Goal: Information Seeking & Learning: Learn about a topic

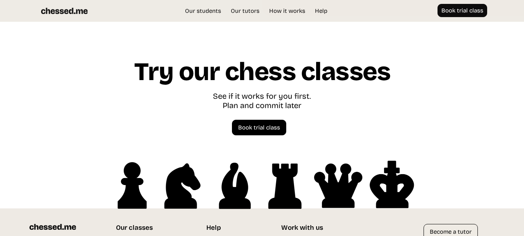
scroll to position [2035, 0]
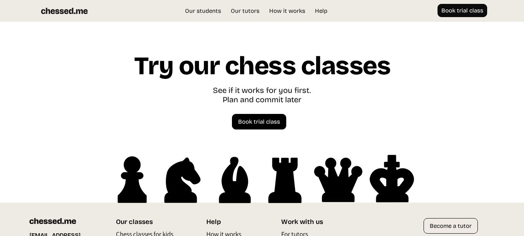
click at [159, 153] on img at bounding box center [262, 180] width 311 height 54
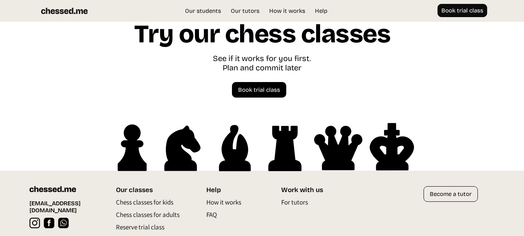
scroll to position [2096, 0]
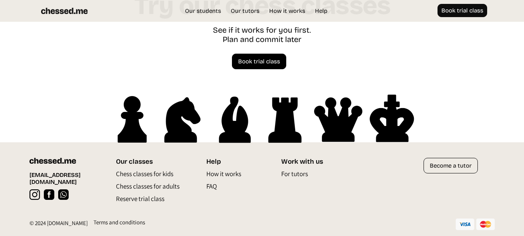
click at [148, 172] on p "Chess classes for kids" at bounding box center [144, 175] width 57 height 12
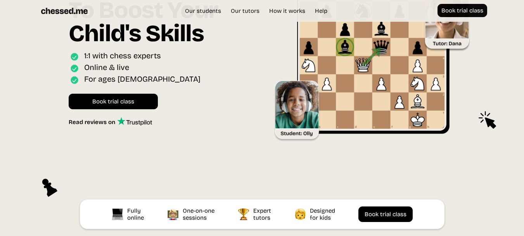
scroll to position [99, 0]
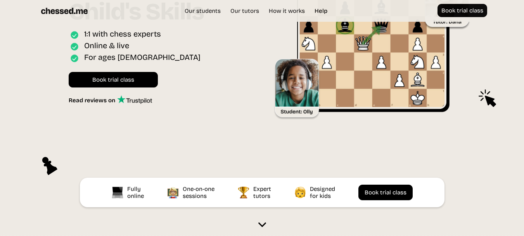
click at [324, 10] on link "Help" at bounding box center [321, 11] width 21 height 8
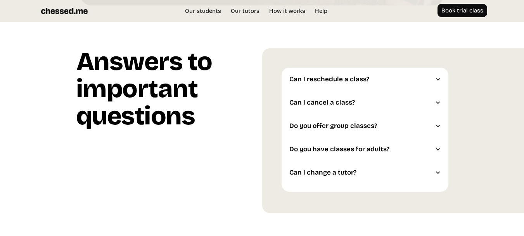
scroll to position [1838, 0]
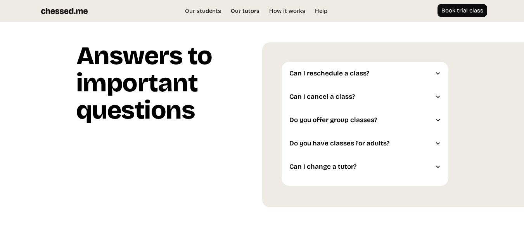
click at [245, 9] on link "Our tutors" at bounding box center [245, 11] width 36 height 8
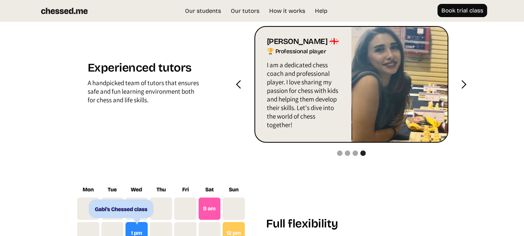
scroll to position [814, 0]
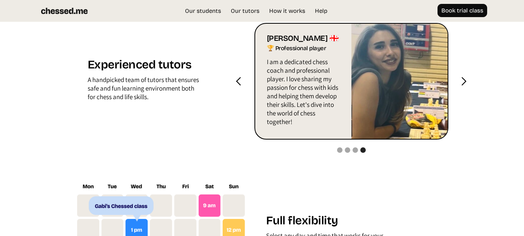
click at [463, 86] on div "next slide" at bounding box center [464, 81] width 31 height 116
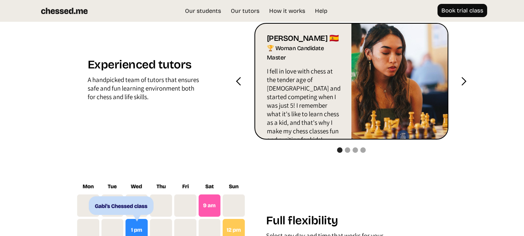
click at [463, 86] on div "next slide" at bounding box center [464, 81] width 31 height 116
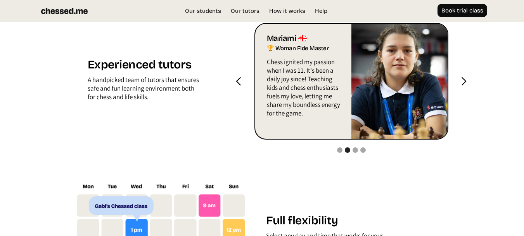
click at [463, 86] on div "next slide" at bounding box center [464, 81] width 31 height 116
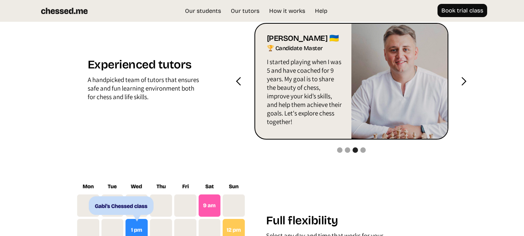
click at [463, 86] on div "next slide" at bounding box center [464, 81] width 31 height 116
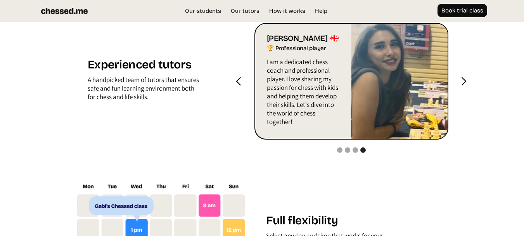
click at [463, 86] on div "next slide" at bounding box center [464, 81] width 31 height 116
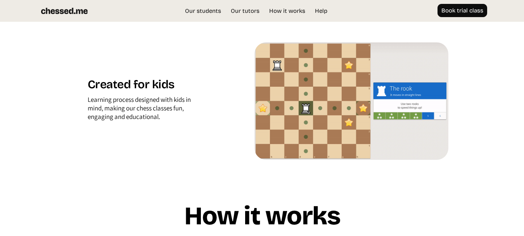
scroll to position [1126, 0]
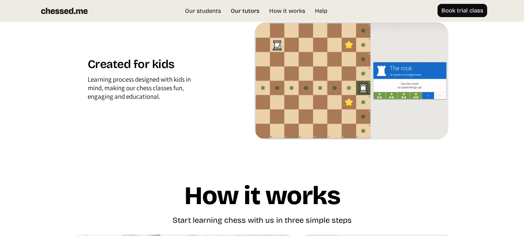
click at [235, 10] on link "Our tutors" at bounding box center [245, 11] width 36 height 8
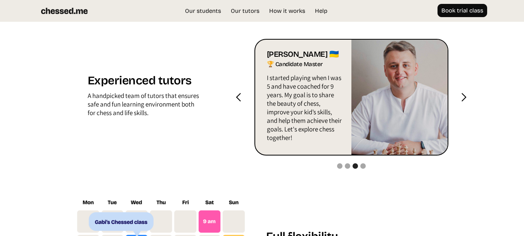
scroll to position [808, 0]
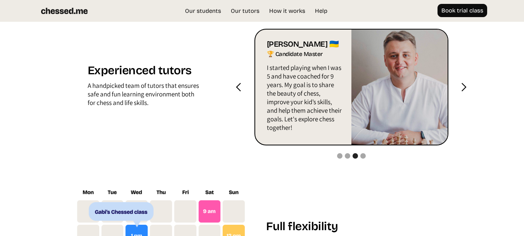
click at [460, 81] on div "next slide" at bounding box center [464, 87] width 31 height 116
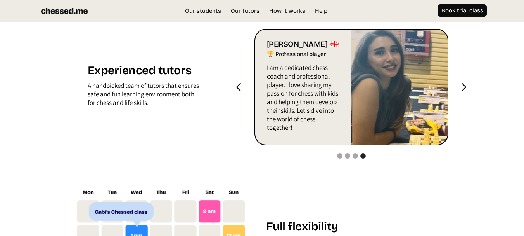
click at [460, 81] on div "next slide" at bounding box center [464, 87] width 31 height 116
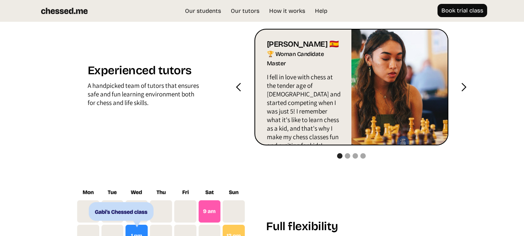
click at [460, 81] on div "next slide" at bounding box center [464, 87] width 31 height 116
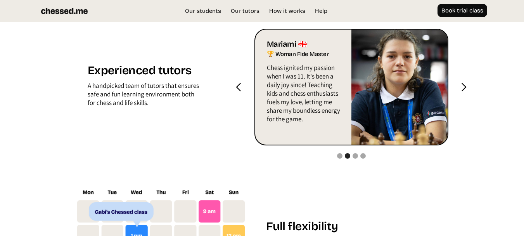
click at [460, 81] on div "next slide" at bounding box center [464, 87] width 31 height 116
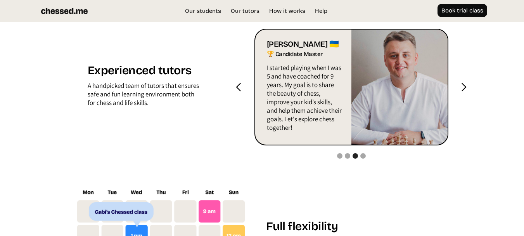
click at [461, 82] on div "next slide" at bounding box center [464, 87] width 31 height 116
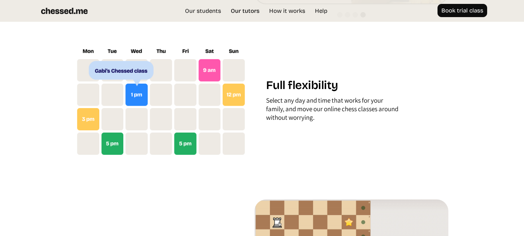
scroll to position [950, 0]
click at [248, 9] on link "Our tutors" at bounding box center [245, 11] width 36 height 8
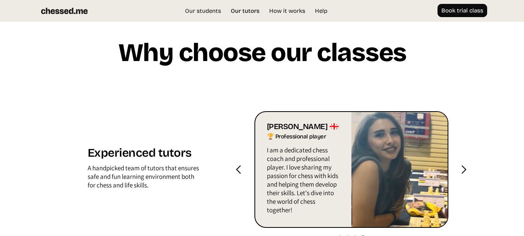
scroll to position [722, 0]
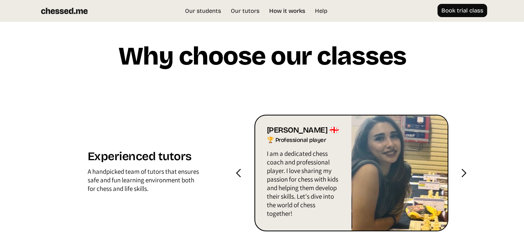
click at [276, 8] on link "How it works" at bounding box center [288, 11] width 44 height 8
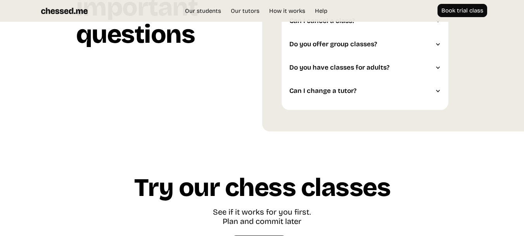
scroll to position [1916, 0]
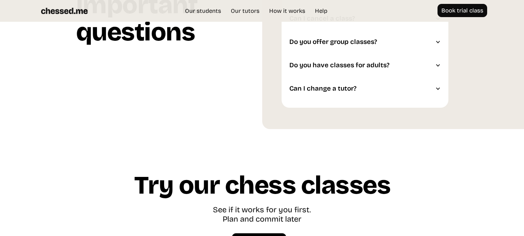
click at [436, 43] on div at bounding box center [438, 41] width 5 height 5
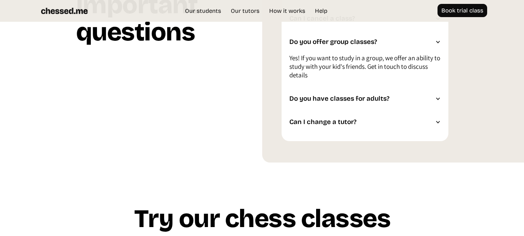
click at [434, 97] on div "Do you have classes for adults?" at bounding box center [365, 98] width 167 height 23
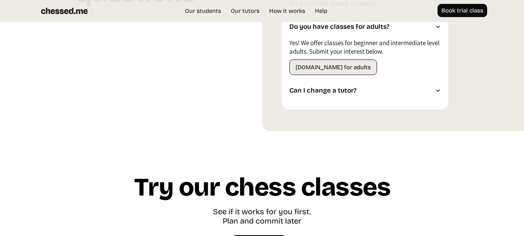
scroll to position [1955, 0]
click at [434, 97] on div "Can I change a tutor?" at bounding box center [365, 89] width 167 height 23
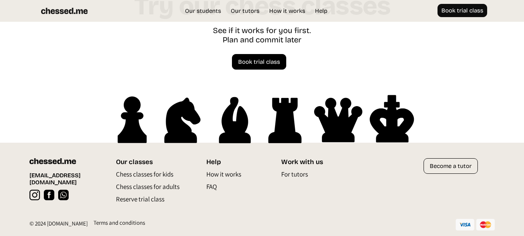
scroll to position [2104, 0]
